Goal: Use online tool/utility: Utilize a website feature to perform a specific function

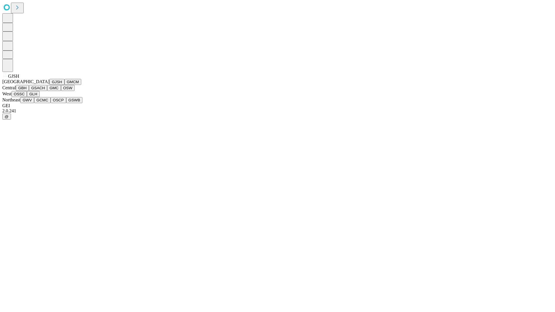
click at [49, 85] on button "GJSH" at bounding box center [56, 82] width 15 height 6
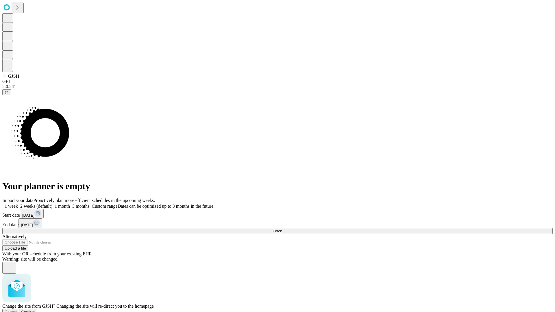
click at [35, 310] on span "Confirm" at bounding box center [28, 312] width 14 height 4
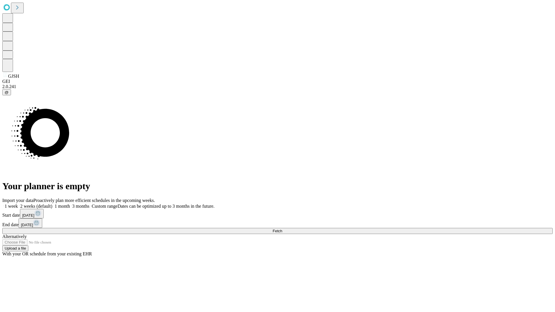
click at [52, 204] on label "2 weeks (default)" at bounding box center [35, 206] width 34 height 5
click at [282, 229] on span "Fetch" at bounding box center [277, 231] width 10 height 4
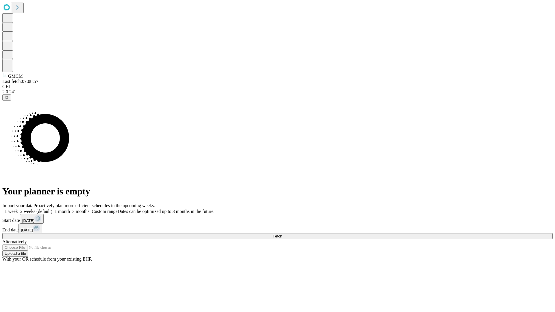
click at [282, 234] on span "Fetch" at bounding box center [277, 236] width 10 height 4
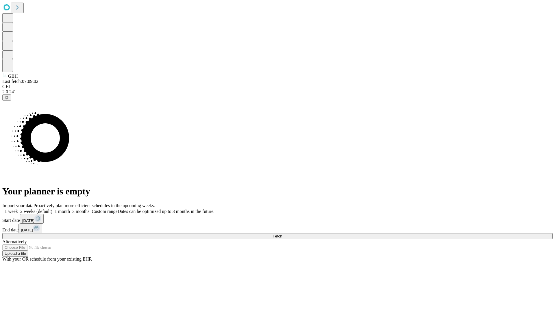
click at [52, 209] on label "2 weeks (default)" at bounding box center [35, 211] width 34 height 5
click at [282, 234] on span "Fetch" at bounding box center [277, 236] width 10 height 4
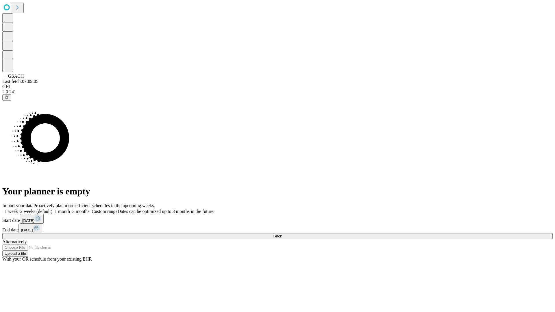
click at [52, 209] on label "2 weeks (default)" at bounding box center [35, 211] width 34 height 5
click at [282, 234] on span "Fetch" at bounding box center [277, 236] width 10 height 4
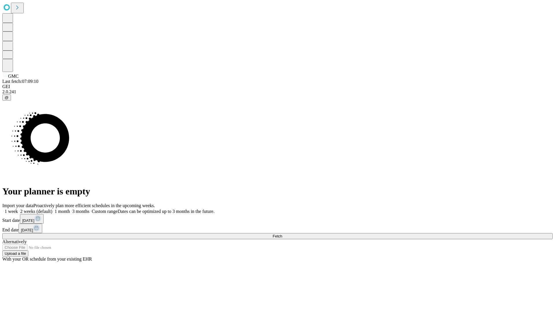
click at [52, 209] on label "2 weeks (default)" at bounding box center [35, 211] width 34 height 5
click at [282, 234] on span "Fetch" at bounding box center [277, 236] width 10 height 4
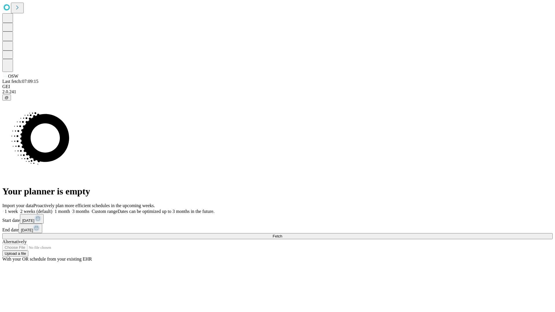
click at [282, 234] on span "Fetch" at bounding box center [277, 236] width 10 height 4
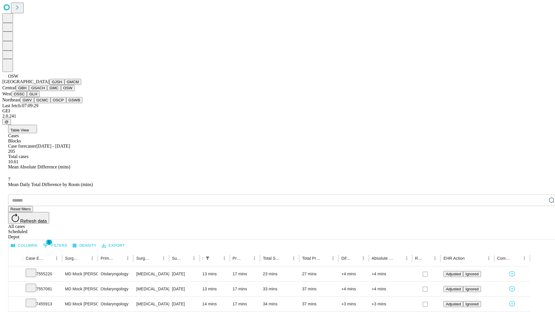
click at [27, 97] on button "OSSC" at bounding box center [20, 94] width 16 height 6
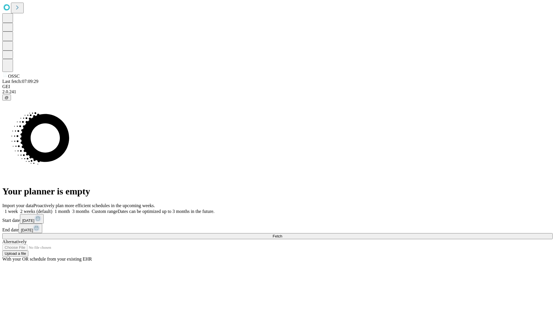
click at [52, 209] on label "2 weeks (default)" at bounding box center [35, 211] width 34 height 5
click at [282, 234] on span "Fetch" at bounding box center [277, 236] width 10 height 4
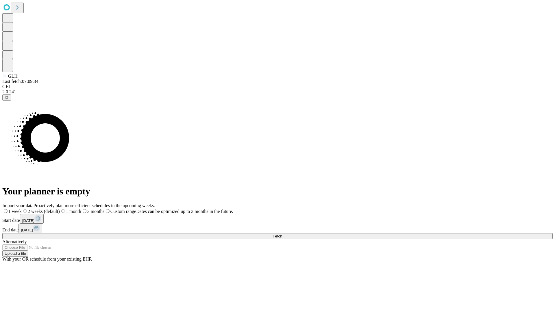
click at [282, 234] on span "Fetch" at bounding box center [277, 236] width 10 height 4
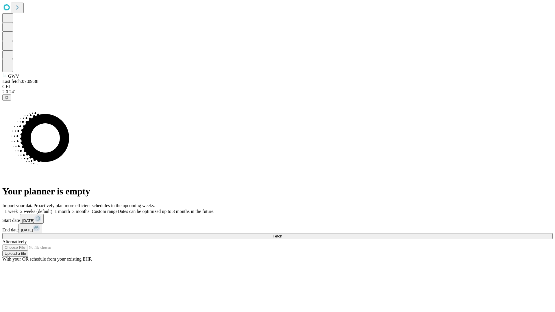
click at [52, 209] on label "2 weeks (default)" at bounding box center [35, 211] width 34 height 5
click at [282, 234] on span "Fetch" at bounding box center [277, 236] width 10 height 4
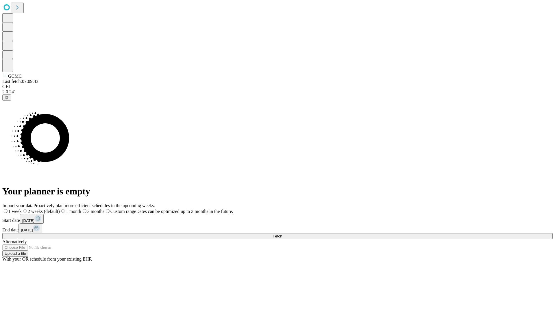
click at [282, 234] on span "Fetch" at bounding box center [277, 236] width 10 height 4
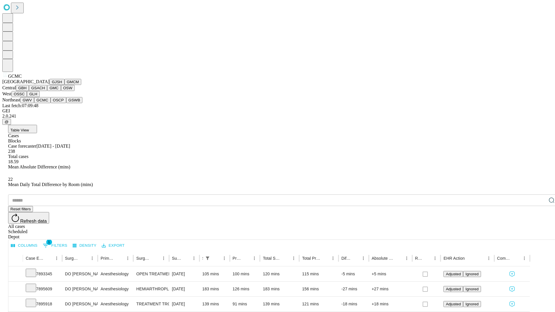
click at [51, 103] on button "OSCP" at bounding box center [59, 100] width 16 height 6
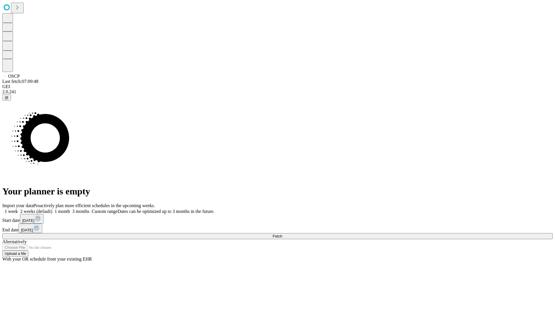
click at [52, 209] on label "2 weeks (default)" at bounding box center [35, 211] width 34 height 5
click at [282, 234] on span "Fetch" at bounding box center [277, 236] width 10 height 4
